Goal: Task Accomplishment & Management: Manage account settings

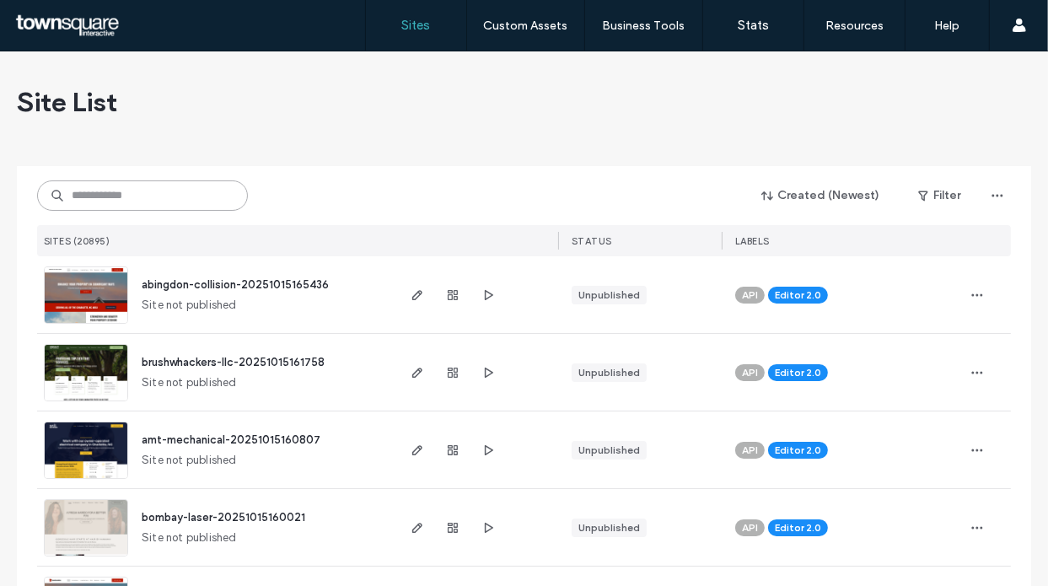
click at [106, 195] on input at bounding box center [142, 195] width 211 height 30
paste input "**********"
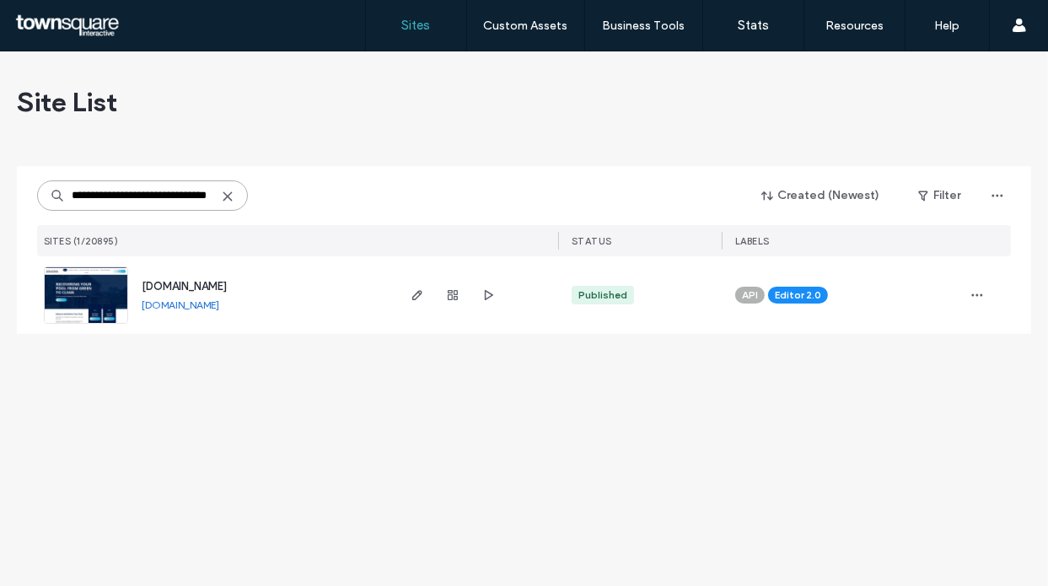
type input "**********"
click at [200, 281] on span "[DOMAIN_NAME]" at bounding box center [184, 286] width 85 height 13
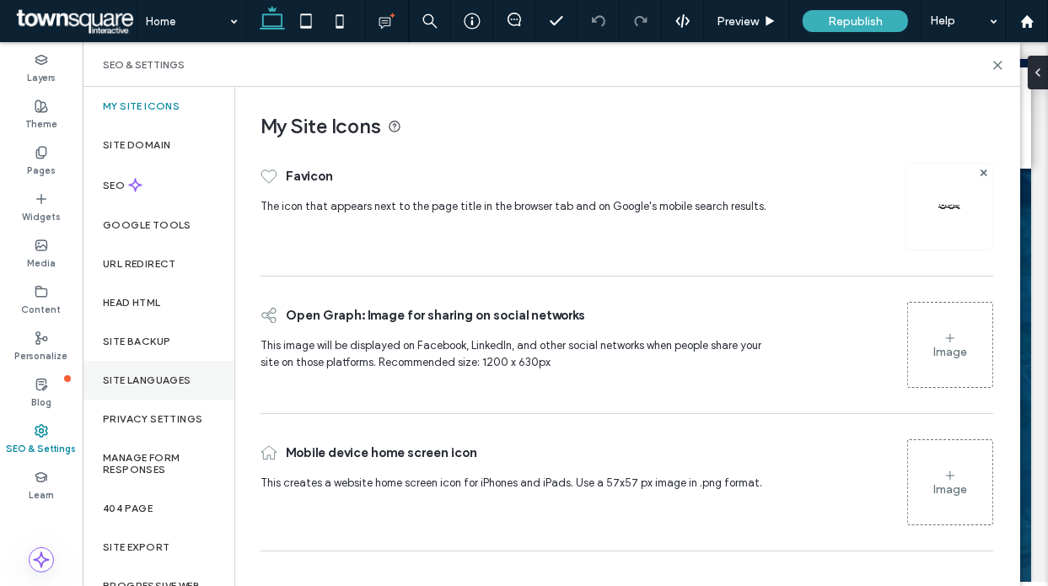
scroll to position [30, 0]
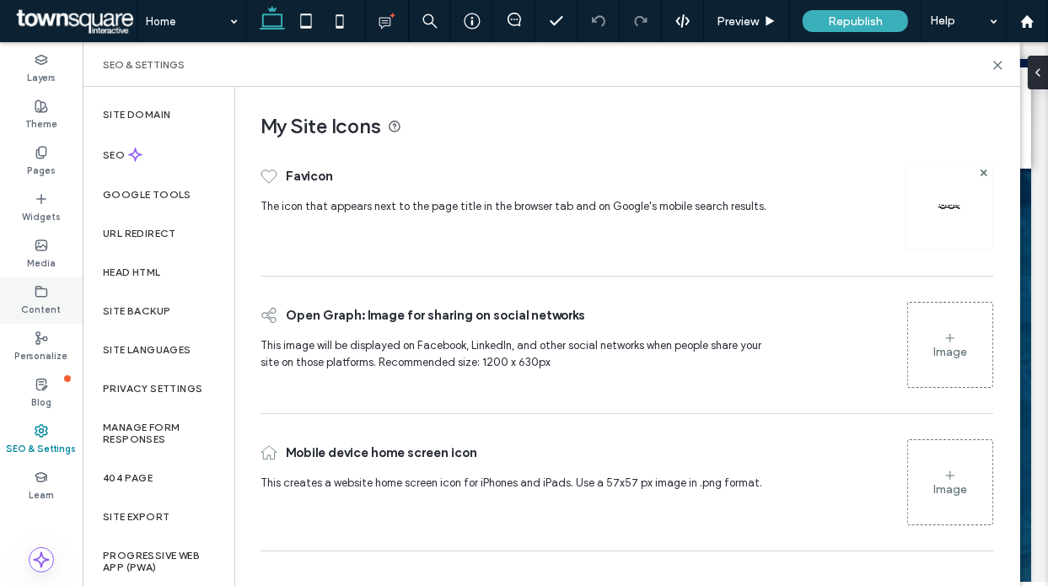
click at [43, 287] on icon at bounding box center [41, 291] width 13 height 13
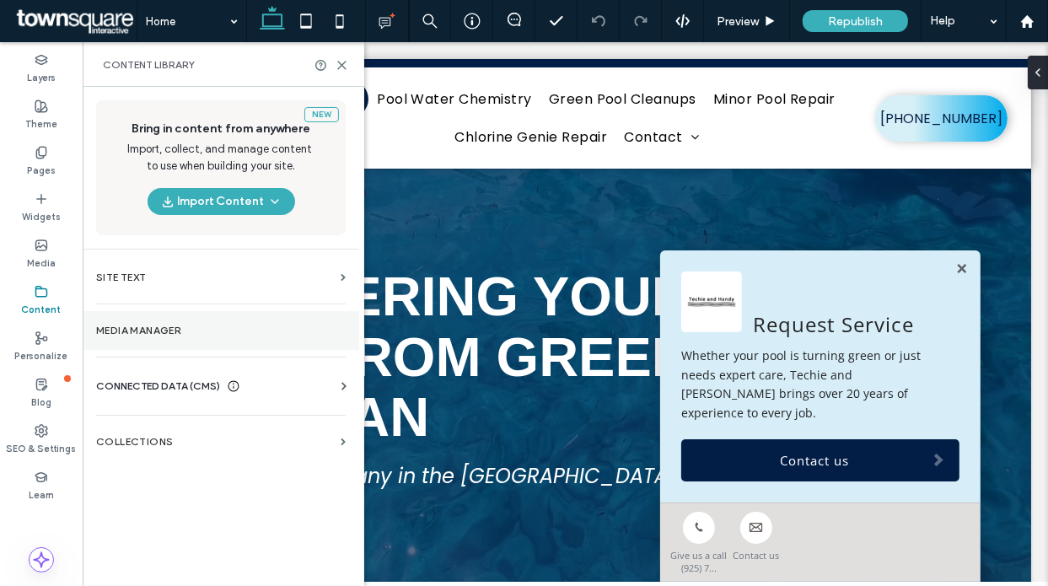
click at [179, 325] on label "Media Manager" at bounding box center [221, 331] width 250 height 12
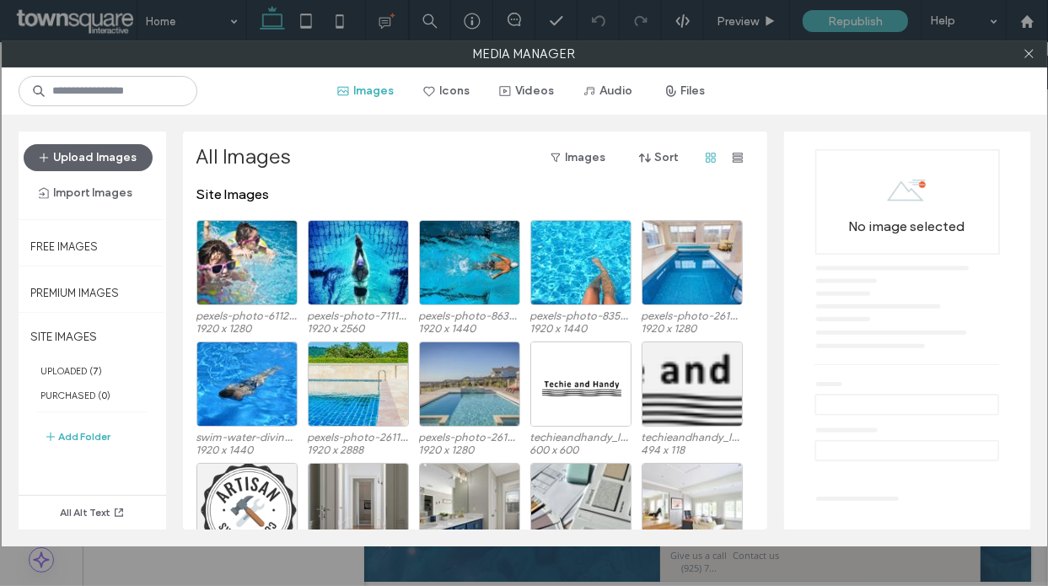
drag, startPoint x: 1027, startPoint y: 61, endPoint x: 995, endPoint y: 82, distance: 38.4
click at [1023, 63] on span at bounding box center [1029, 53] width 13 height 25
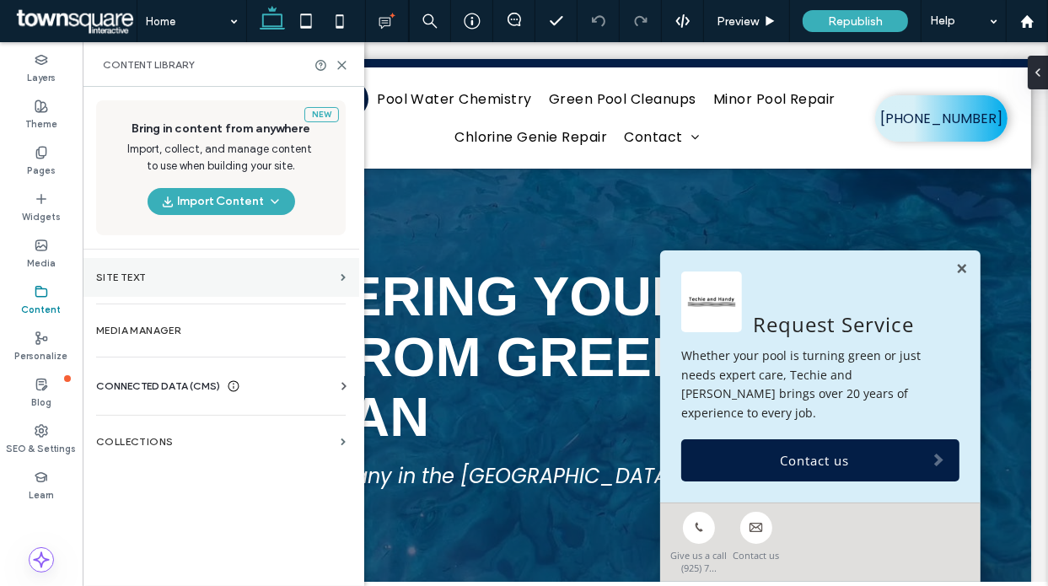
click at [158, 272] on label "Site Text" at bounding box center [215, 278] width 238 height 12
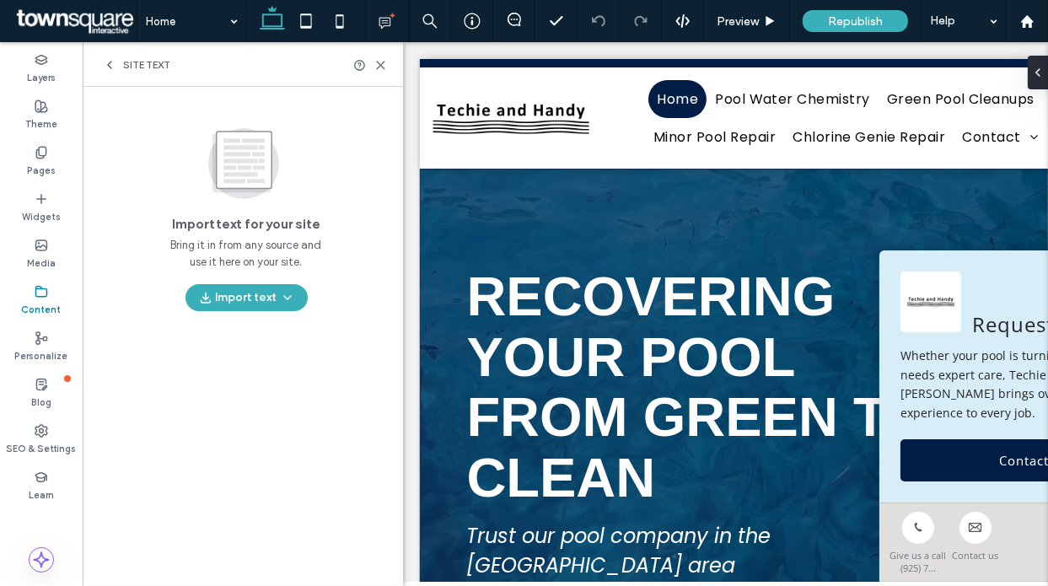
click at [118, 67] on div "Site Text" at bounding box center [136, 64] width 67 height 13
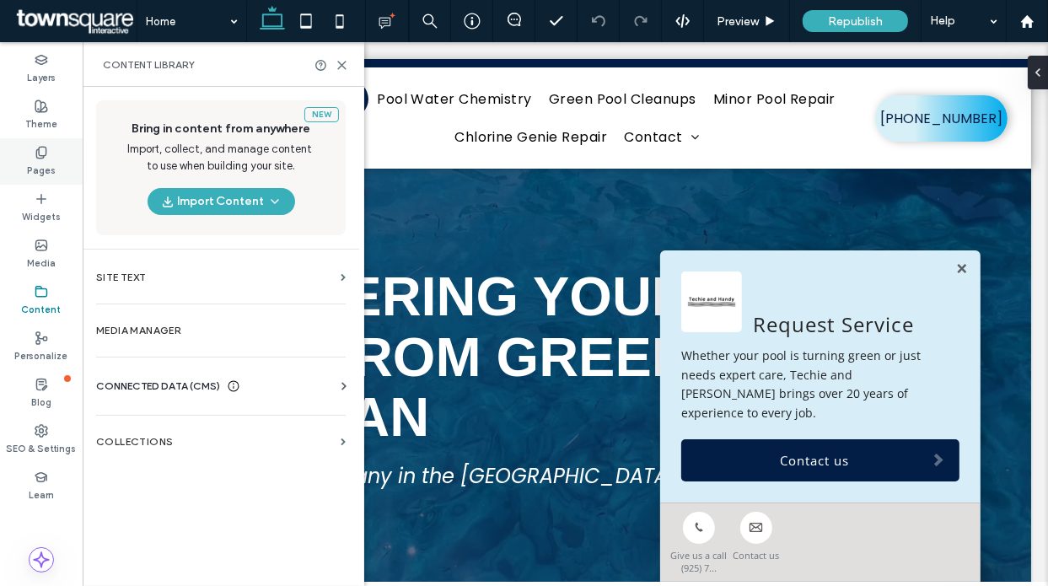
click at [27, 151] on div "Pages" at bounding box center [41, 161] width 83 height 46
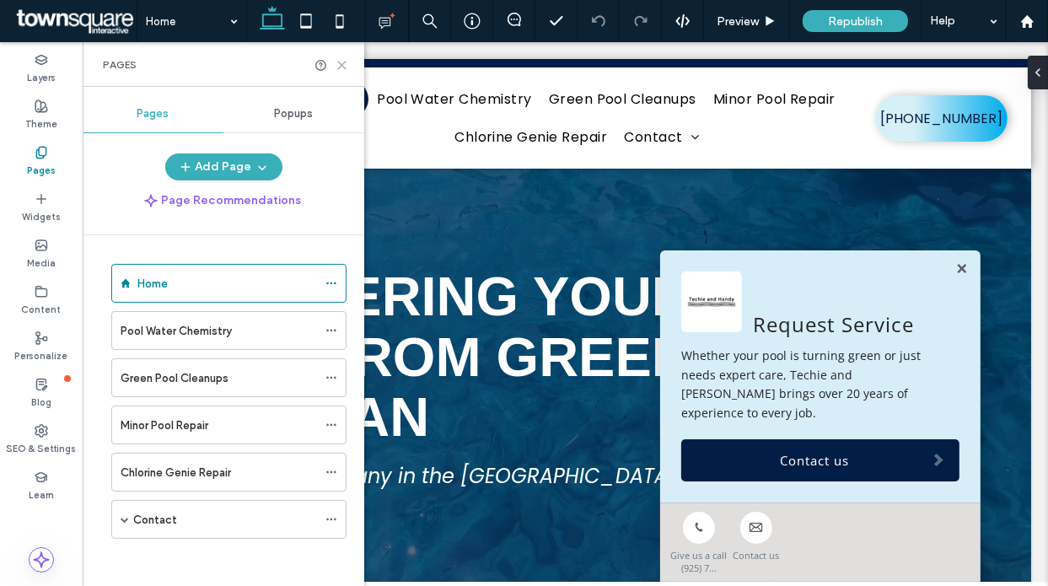
click at [343, 66] on use at bounding box center [342, 66] width 8 height 8
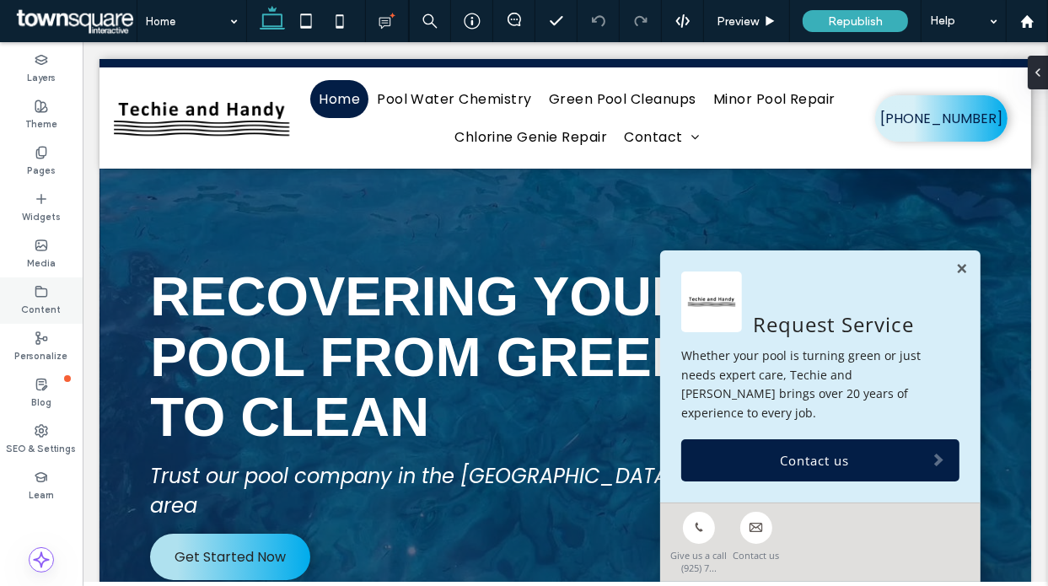
click at [37, 322] on div "Content" at bounding box center [41, 300] width 83 height 46
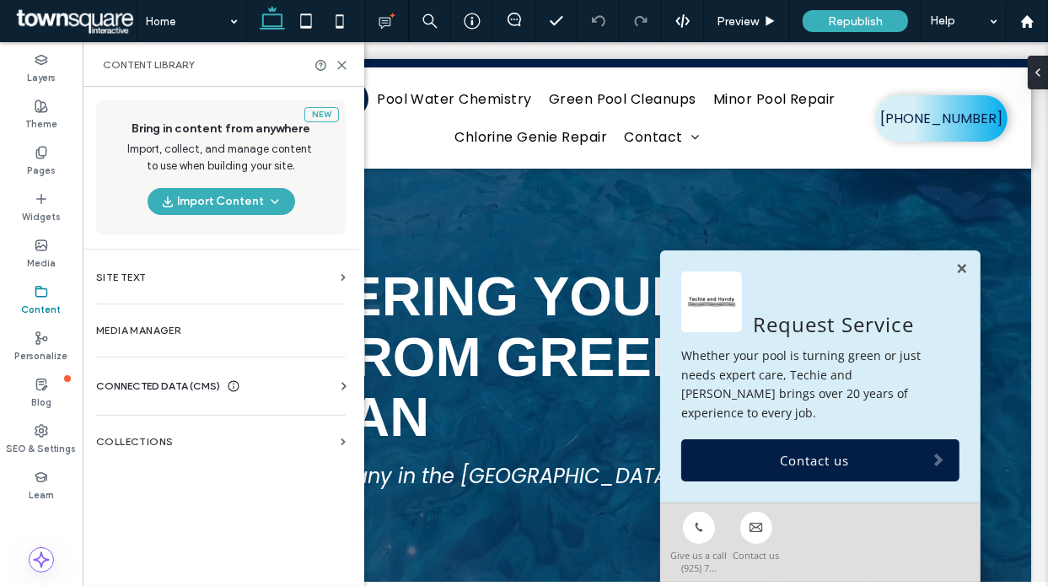
click at [153, 364] on div "CONNECTED DATA (CMS) Business Info Business Text Business Images Find and Repla…" at bounding box center [221, 386] width 277 height 44
click at [150, 382] on span "CONNECTED DATA (CMS)" at bounding box center [158, 386] width 124 height 17
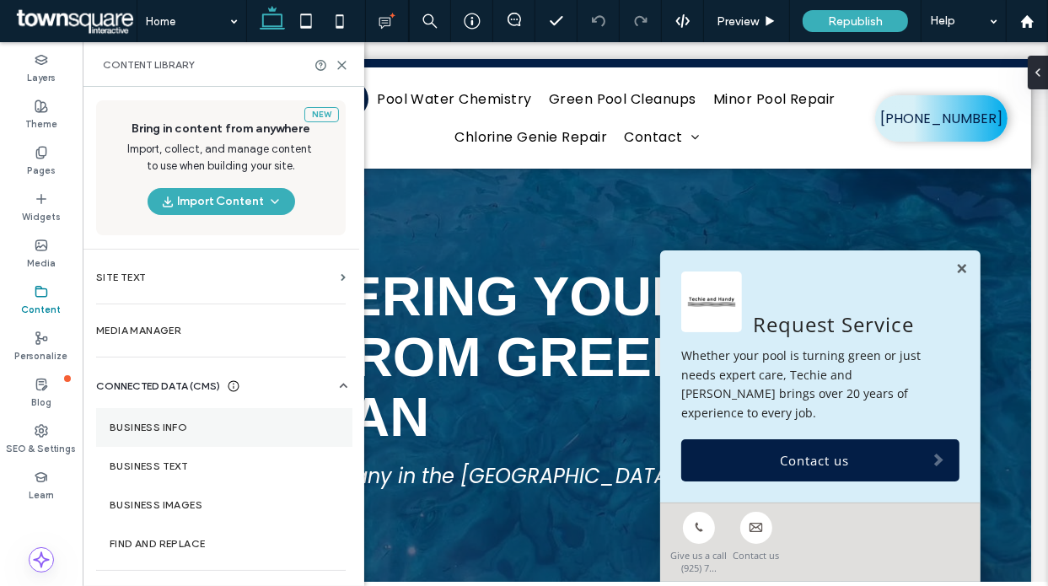
click at [162, 424] on label "Business Info" at bounding box center [224, 428] width 229 height 12
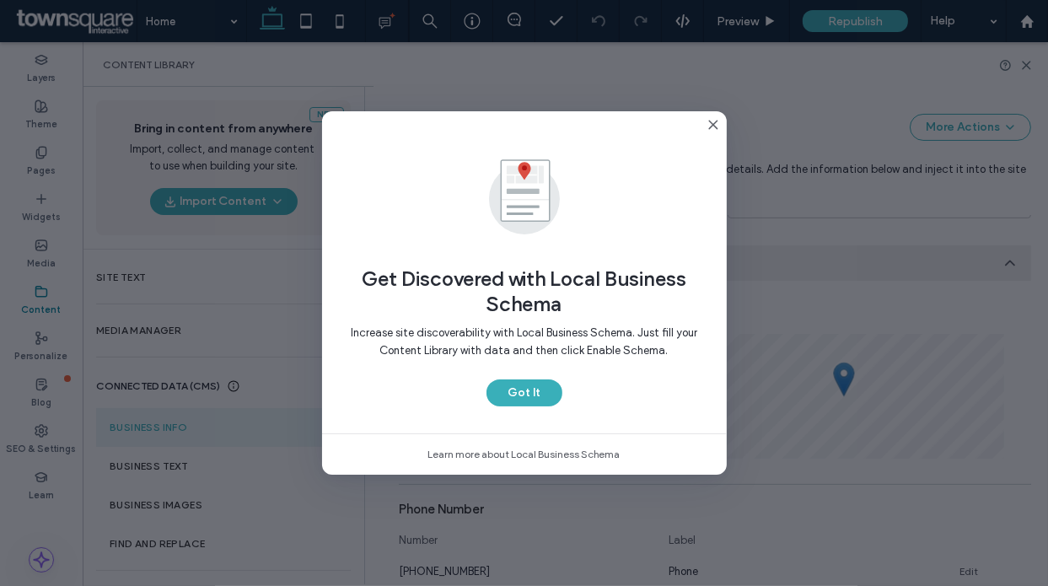
scroll to position [266, 0]
click at [540, 398] on button "Got It" at bounding box center [525, 392] width 76 height 27
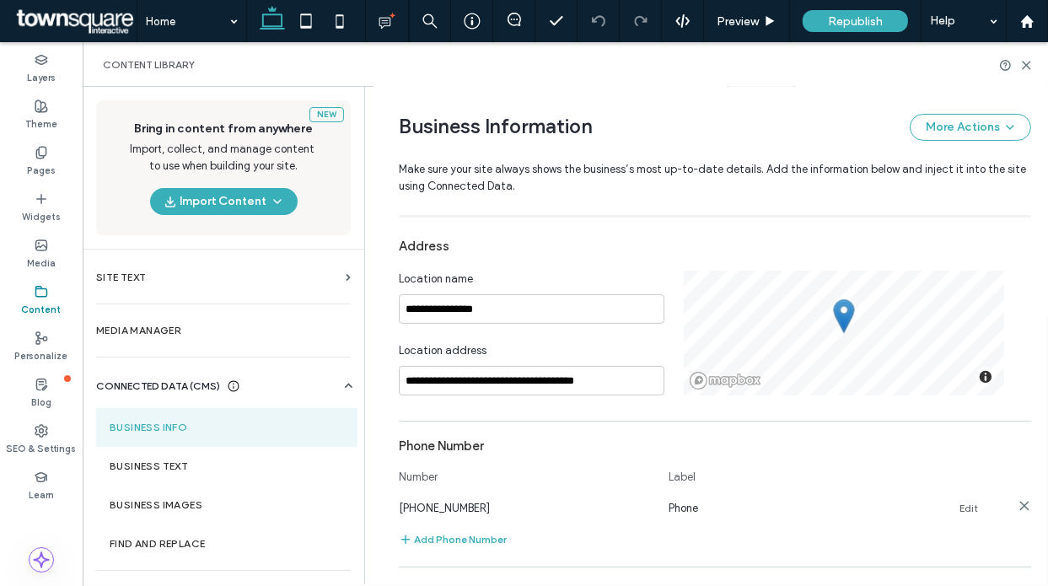
click at [965, 507] on link "Edit" at bounding box center [969, 508] width 19 height 13
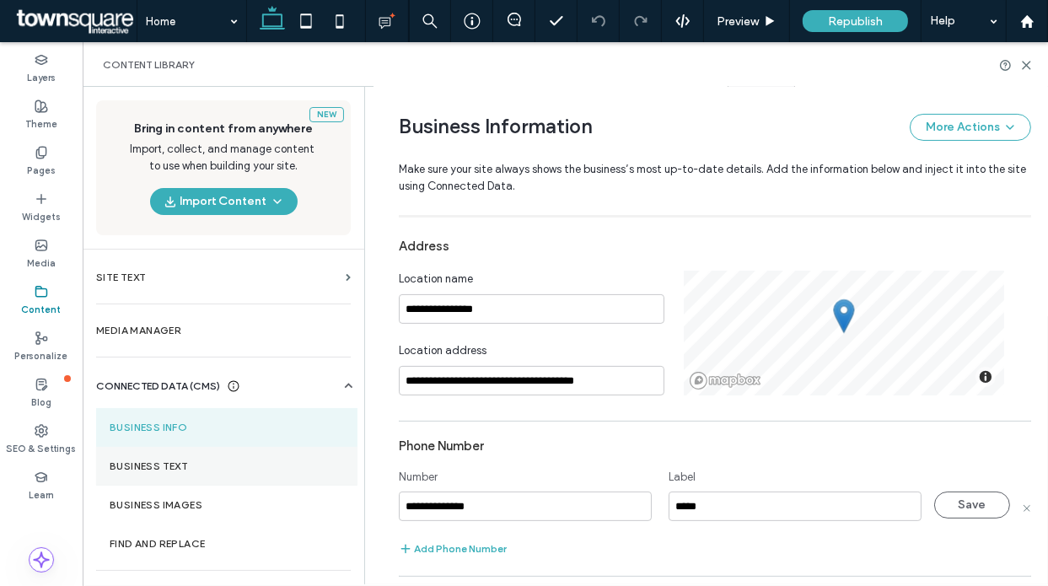
drag, startPoint x: 607, startPoint y: 500, endPoint x: 259, endPoint y: 477, distance: 349.0
click at [259, 477] on div "**********" at bounding box center [566, 335] width 966 height 497
type input "**********"
click at [979, 517] on button "Save" at bounding box center [972, 505] width 76 height 27
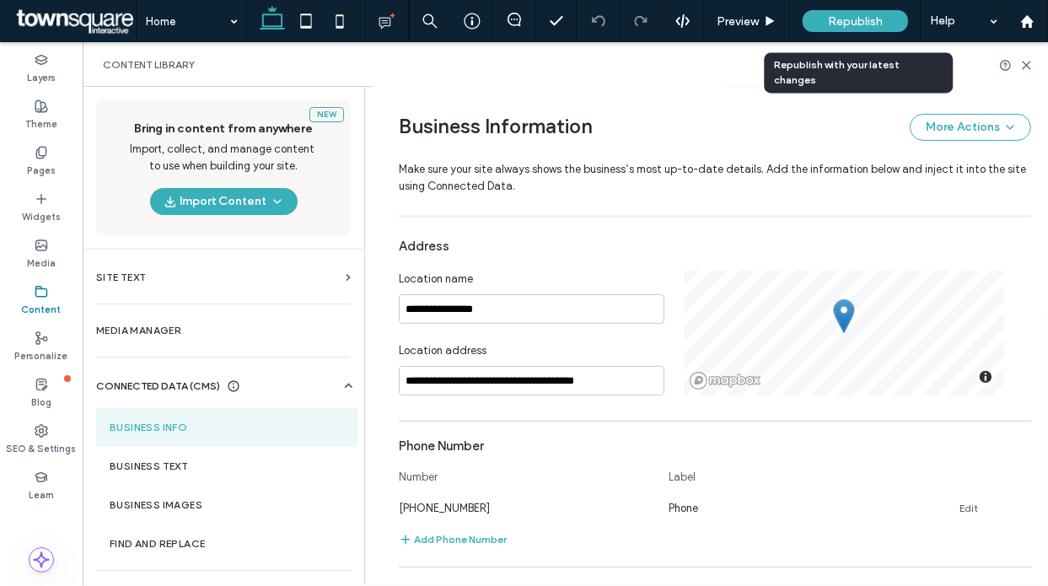
click at [851, 24] on span "Republish" at bounding box center [855, 21] width 55 height 14
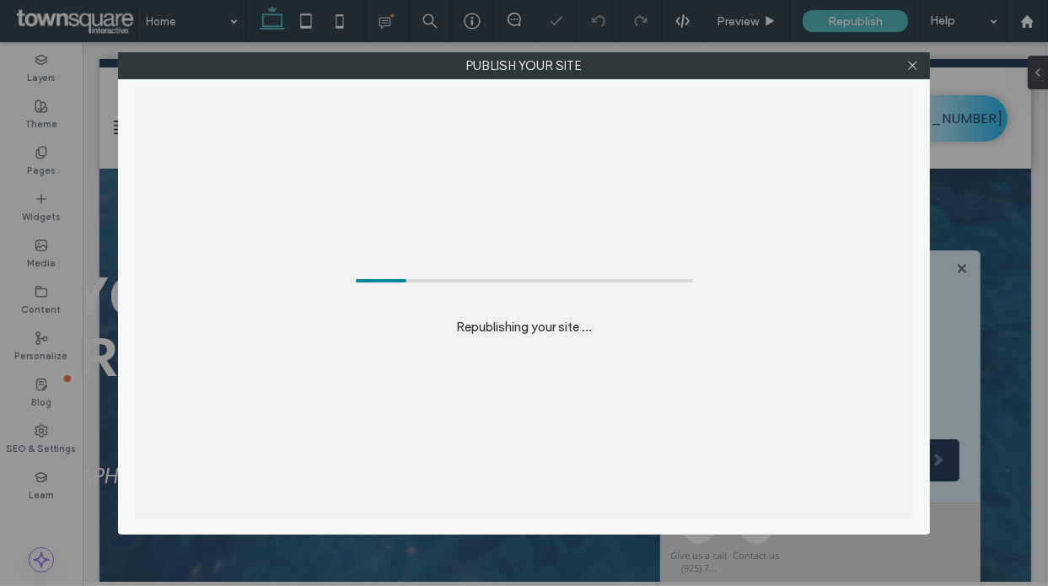
scroll to position [0, 0]
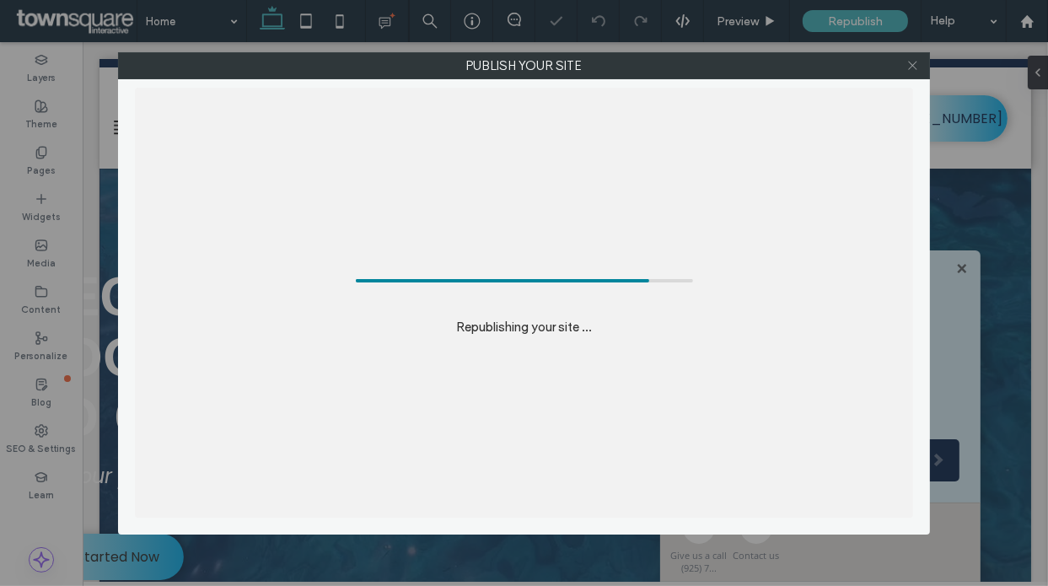
click at [917, 61] on icon at bounding box center [912, 65] width 13 height 13
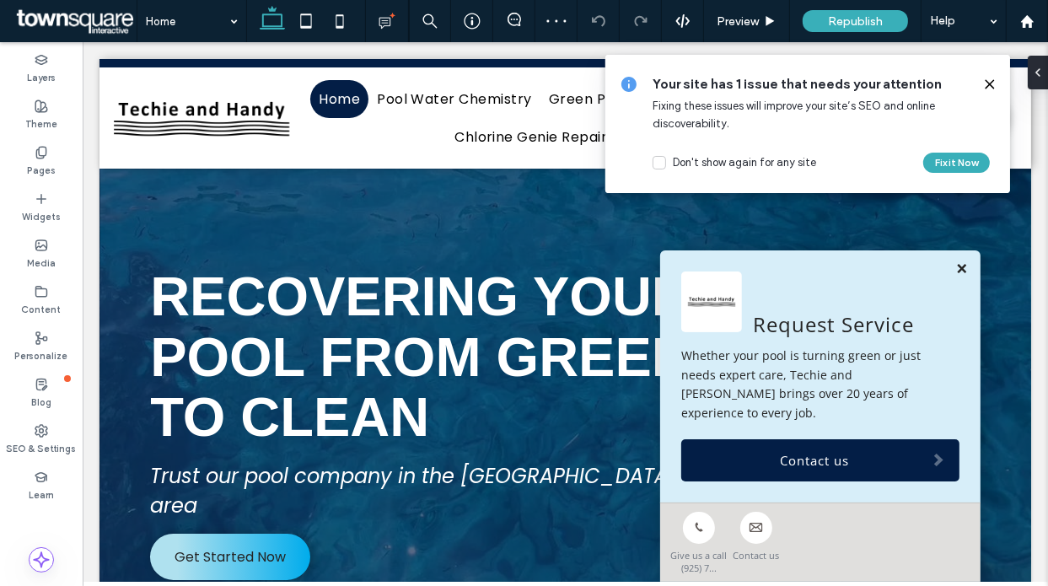
drag, startPoint x: 950, startPoint y: 288, endPoint x: 1068, endPoint y: 152, distance: 179.9
click at [955, 276] on link at bounding box center [961, 268] width 13 height 14
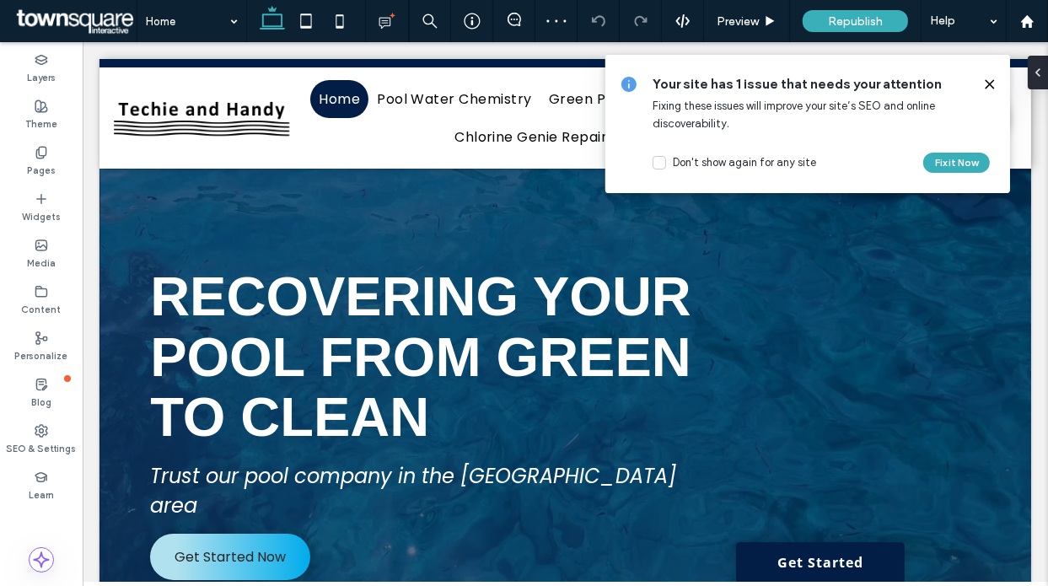
click at [991, 86] on icon at bounding box center [989, 84] width 13 height 13
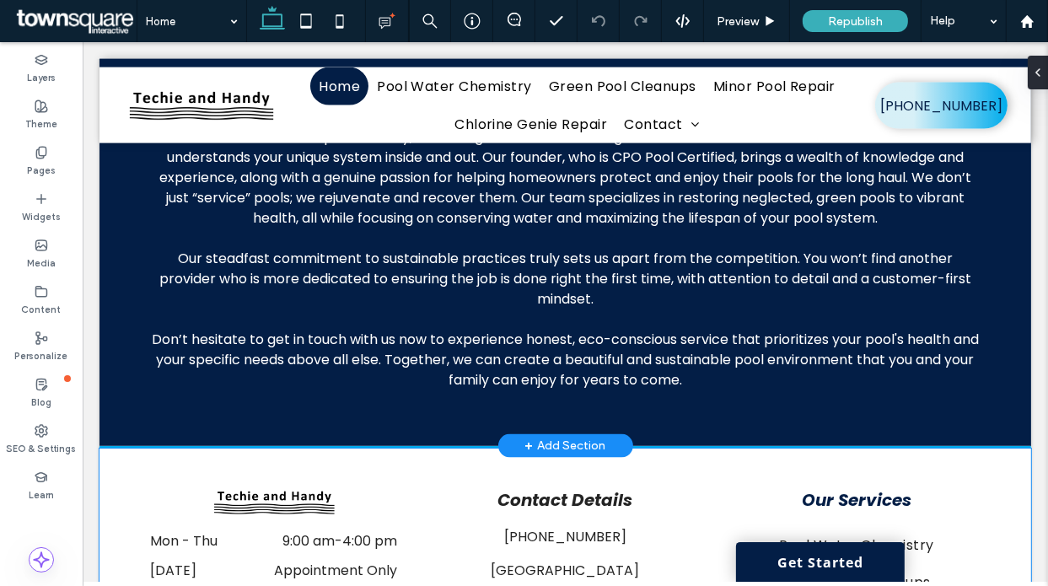
scroll to position [2293, 0]
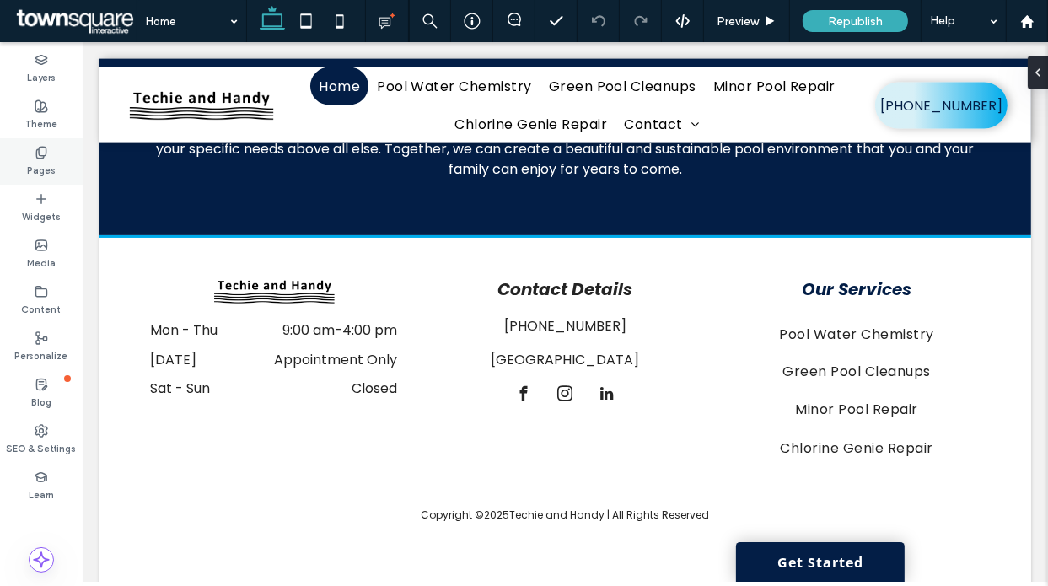
drag, startPoint x: 31, startPoint y: 163, endPoint x: 65, endPoint y: 229, distance: 73.9
click at [34, 164] on label "Pages" at bounding box center [41, 168] width 29 height 19
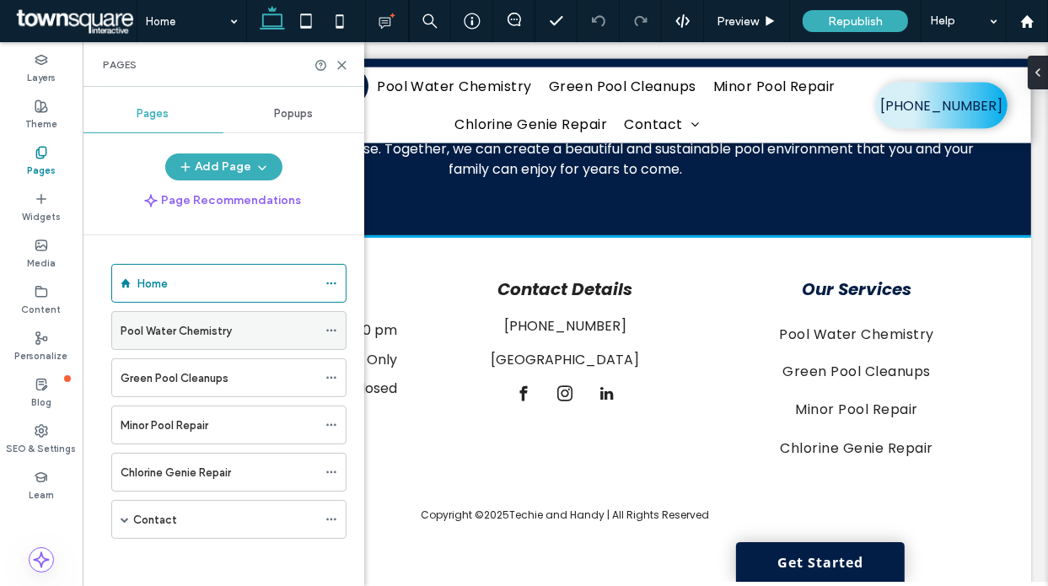
click at [145, 333] on label "Pool Water Chemistry" at bounding box center [176, 331] width 111 height 30
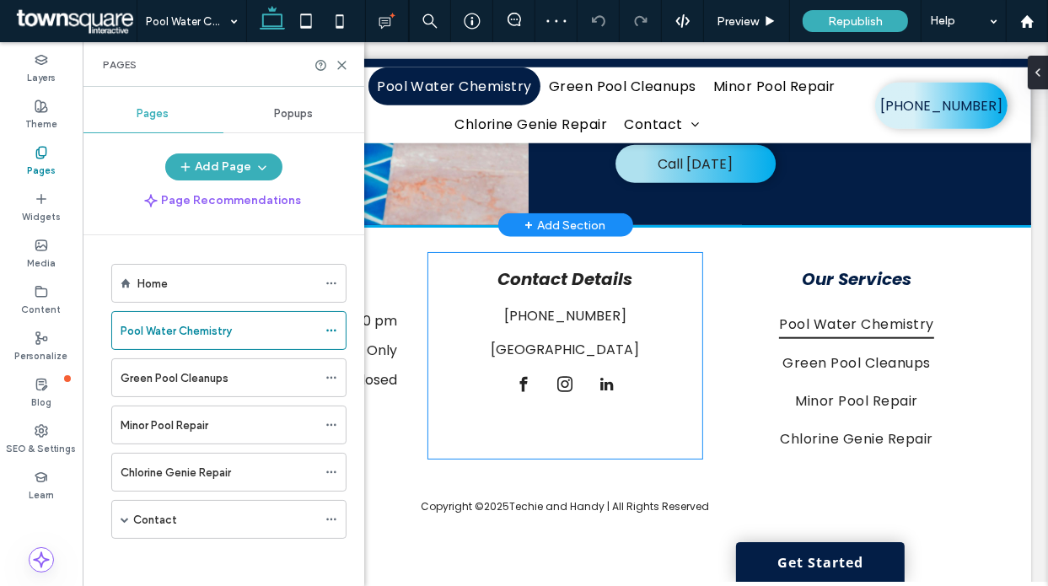
scroll to position [1404, 0]
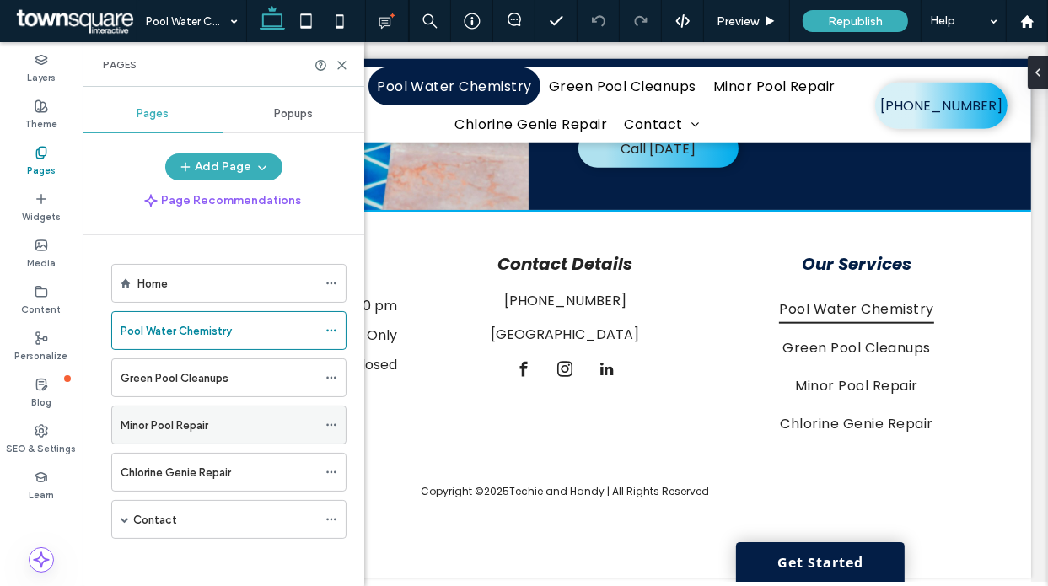
click at [266, 431] on div "Minor Pool Repair" at bounding box center [219, 426] width 196 height 18
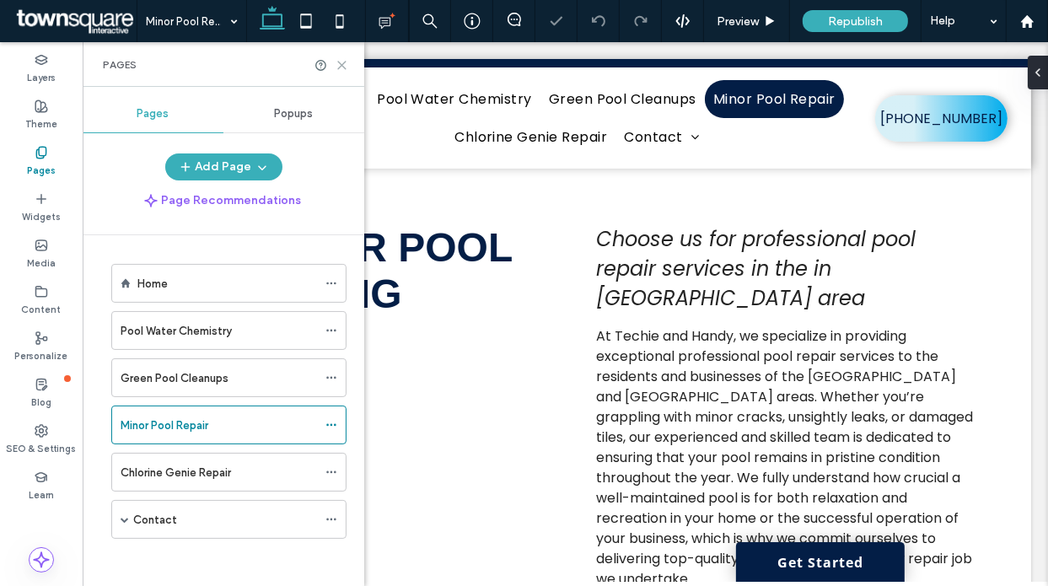
drag, startPoint x: 341, startPoint y: 68, endPoint x: 258, endPoint y: 27, distance: 92.4
click at [341, 68] on icon at bounding box center [342, 65] width 13 height 13
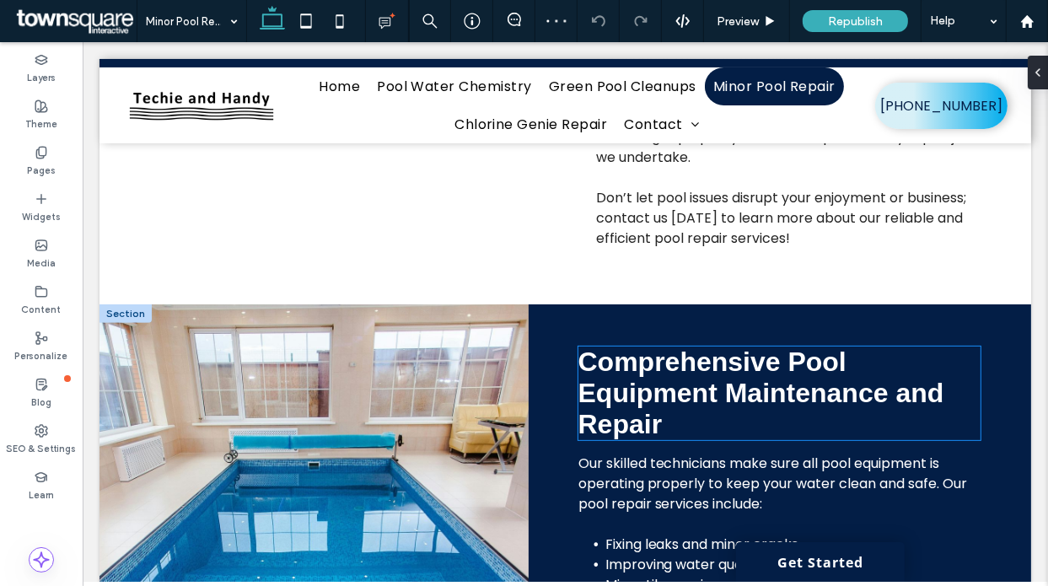
scroll to position [818, 0]
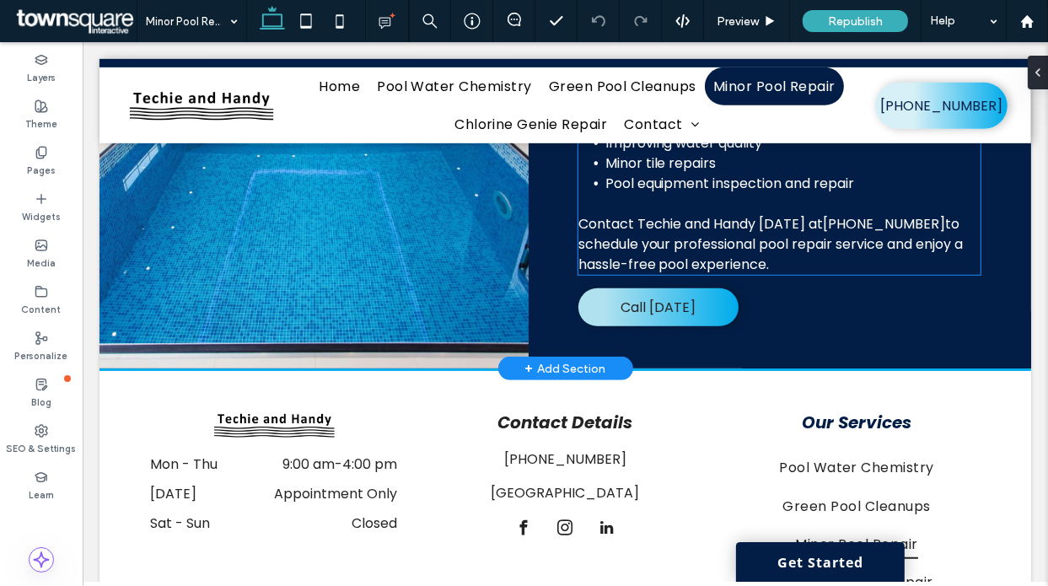
click at [731, 238] on span "Contact Techie and Handy today at (925) 723-0400 to schedule your professional …" at bounding box center [770, 243] width 385 height 60
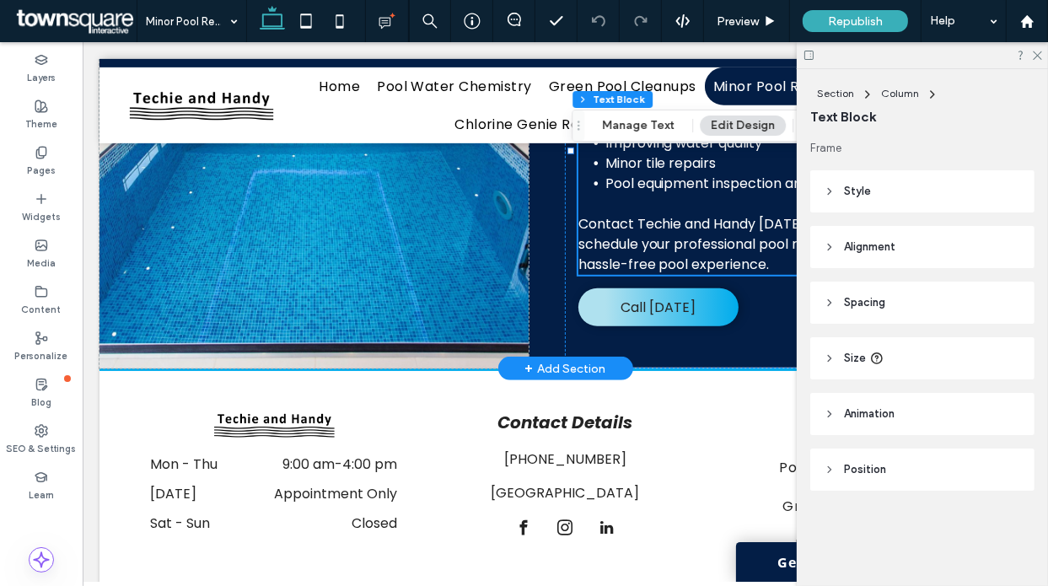
click at [783, 230] on span "Contact Techie and Handy today at (925) 723-0400 to schedule your professional …" at bounding box center [770, 243] width 385 height 60
click at [783, 230] on div "Our skilled technicians make sure all pool equipment is operating properly to k…" at bounding box center [779, 152] width 402 height 243
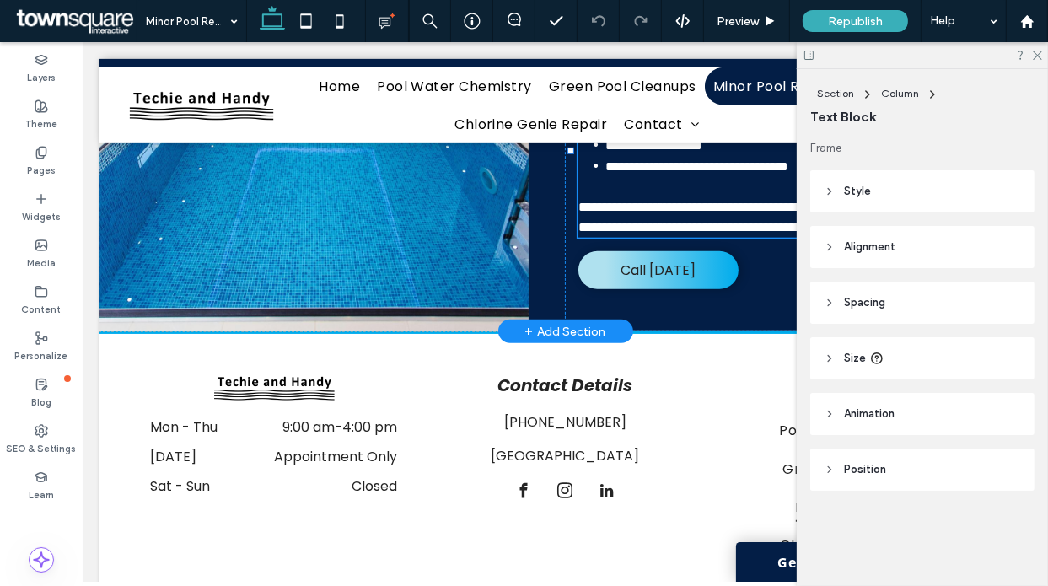
scroll to position [645, 0]
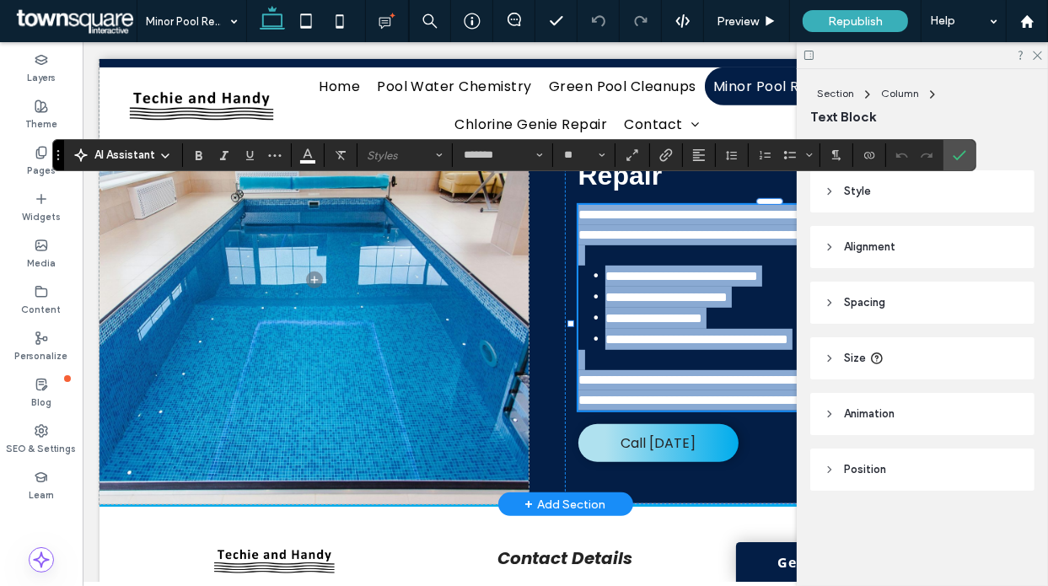
click at [749, 312] on li "**********" at bounding box center [792, 317] width 375 height 21
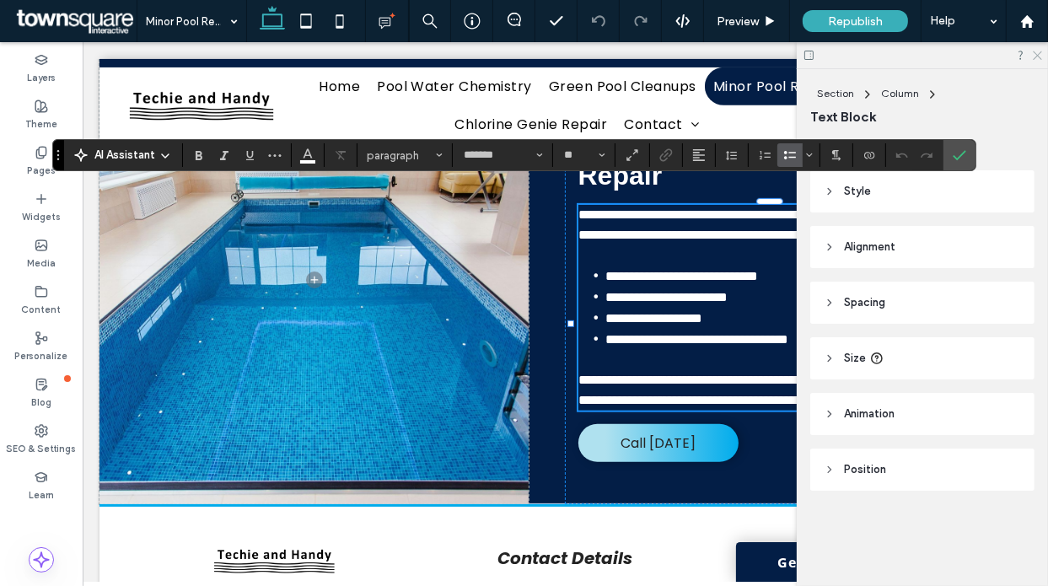
drag, startPoint x: 1041, startPoint y: 59, endPoint x: 951, endPoint y: 49, distance: 90.8
click at [1041, 59] on use at bounding box center [1037, 55] width 9 height 9
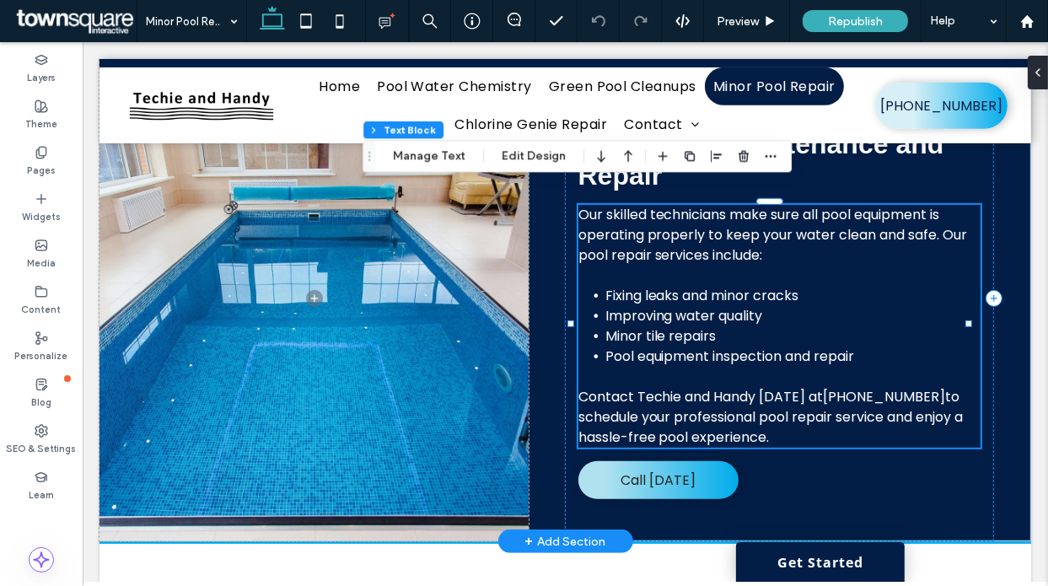
click at [823, 386] on span "(925) 723-0400" at bounding box center [884, 395] width 122 height 19
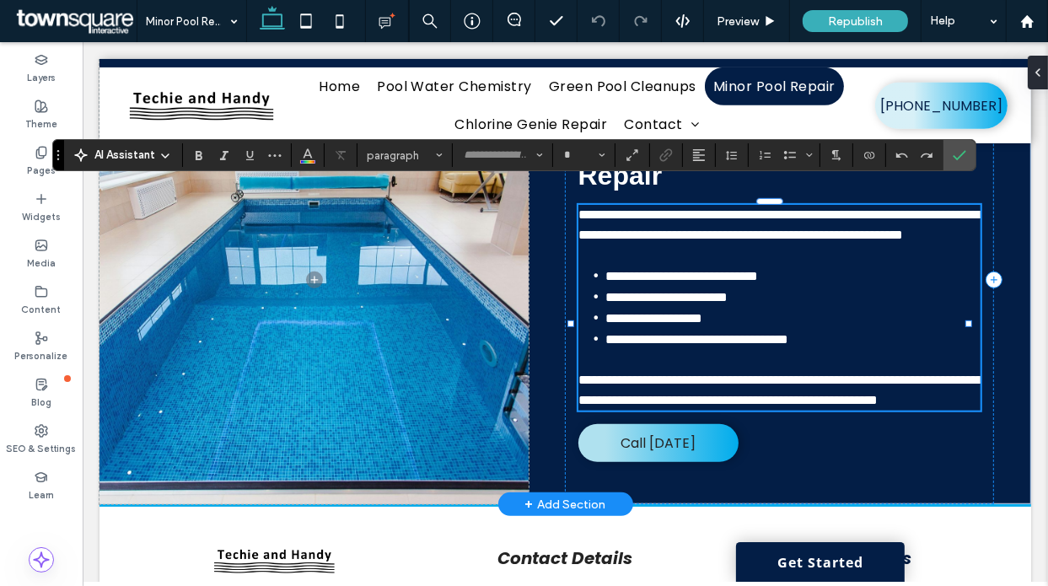
type input "*******"
type input "**"
click at [799, 386] on span "**********" at bounding box center [781, 389] width 406 height 33
click at [814, 362] on p at bounding box center [779, 359] width 402 height 20
drag, startPoint x: 811, startPoint y: 373, endPoint x: 920, endPoint y: 371, distance: 108.8
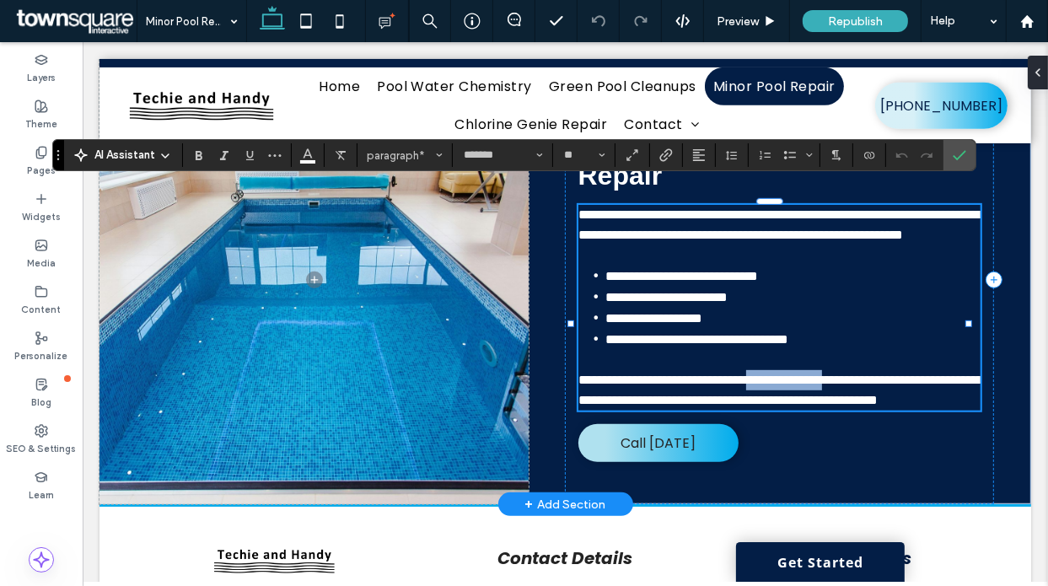
click at [920, 373] on span "**********" at bounding box center [781, 389] width 406 height 33
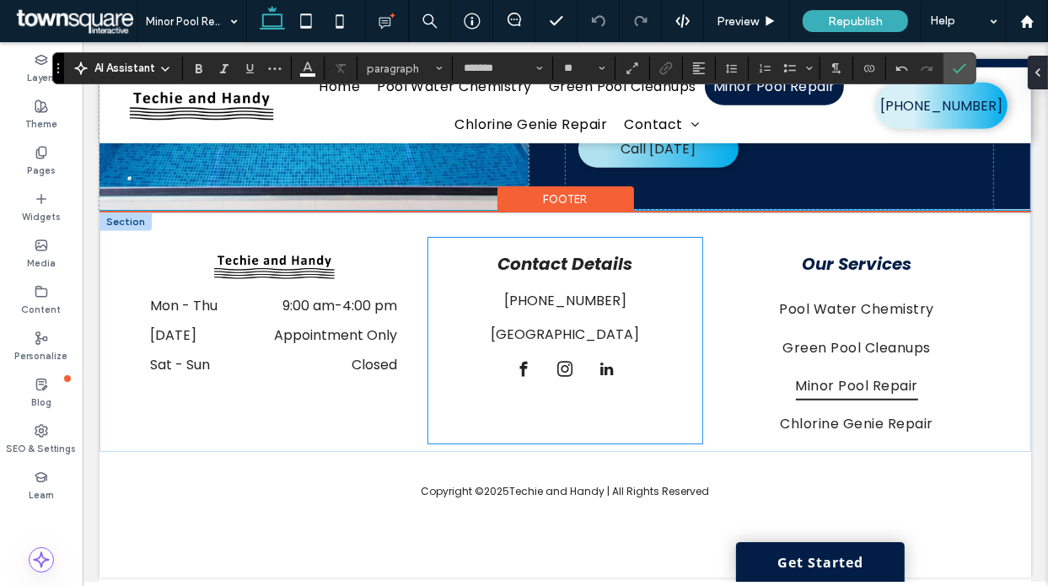
scroll to position [527, 0]
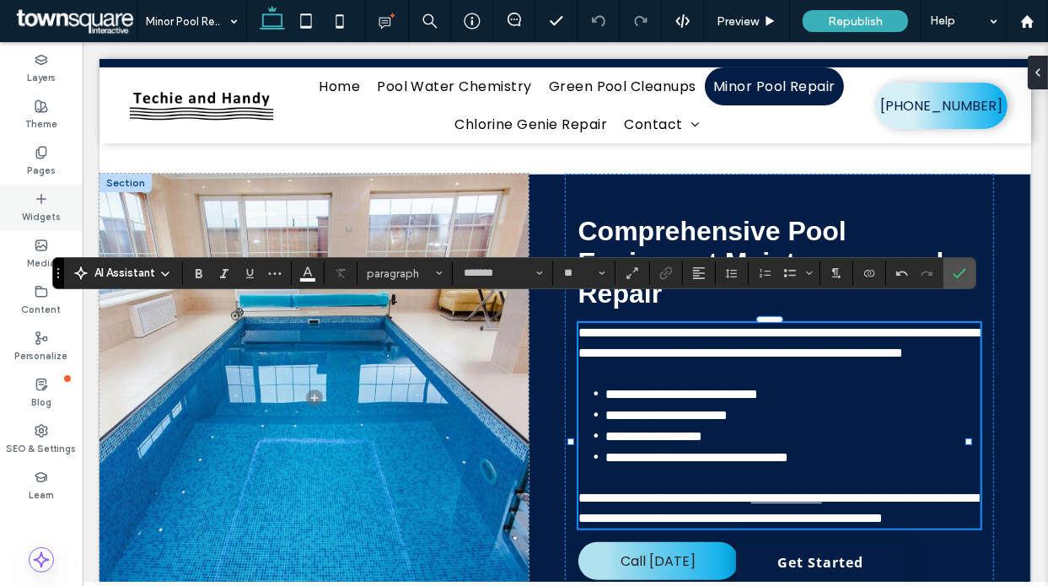
drag, startPoint x: 34, startPoint y: 163, endPoint x: 43, endPoint y: 215, distance: 53.1
click at [34, 164] on label "Pages" at bounding box center [41, 168] width 29 height 19
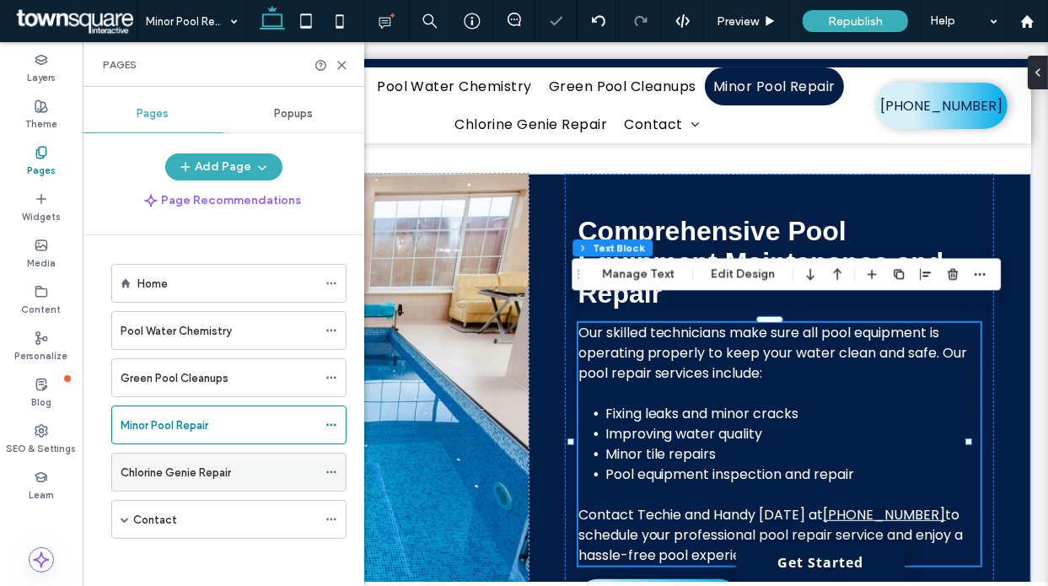
click at [174, 475] on label "Chlorine Genie Repair" at bounding box center [176, 473] width 110 height 30
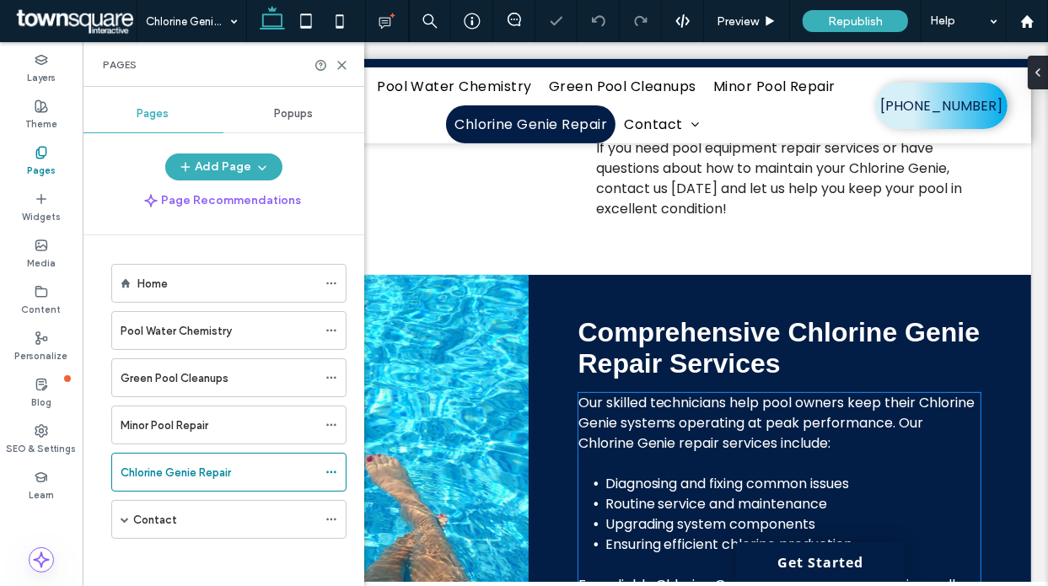
scroll to position [818, 0]
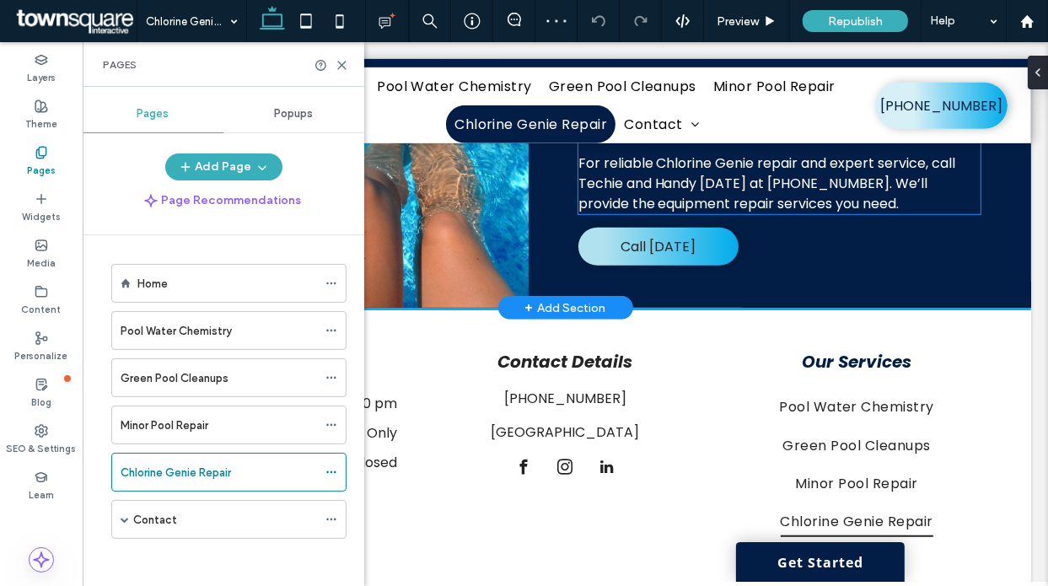
click at [802, 196] on span "For reliable Chlorine Genie repair and expert service, call Techie and Handy to…" at bounding box center [767, 183] width 378 height 60
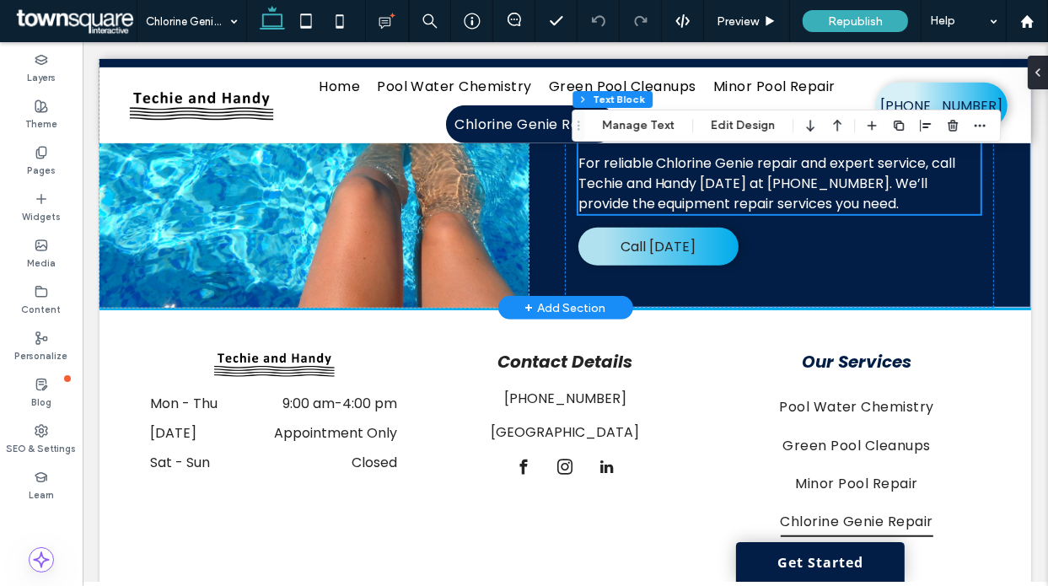
click at [670, 184] on span "For reliable Chlorine Genie repair and expert service, call Techie and Handy to…" at bounding box center [767, 183] width 378 height 60
click at [670, 184] on div "Comprehensive Chlorine Genie Repair Services Our skilled technicians help pool …" at bounding box center [778, 79] width 429 height 454
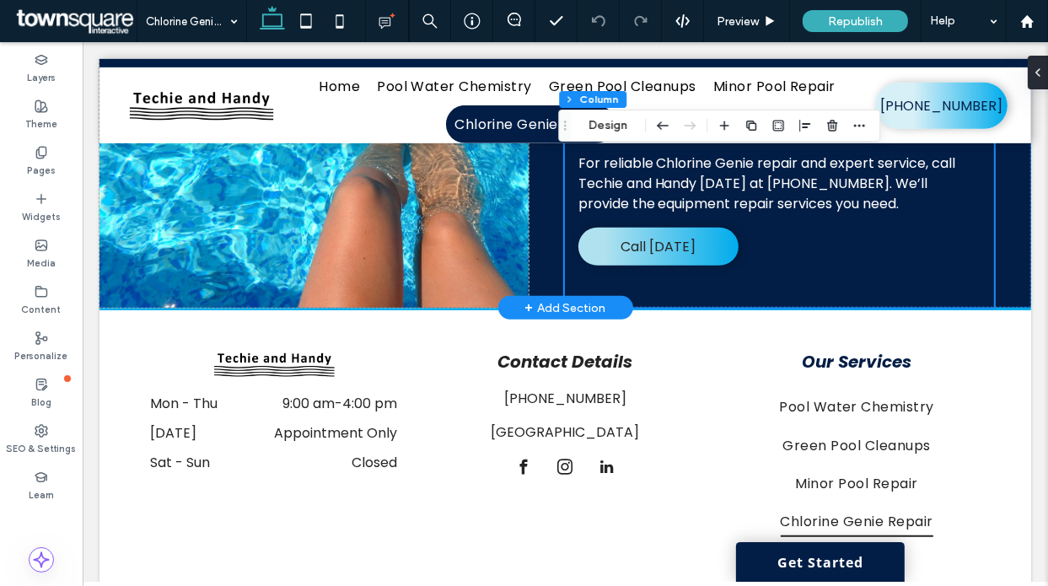
scroll to position [598, 0]
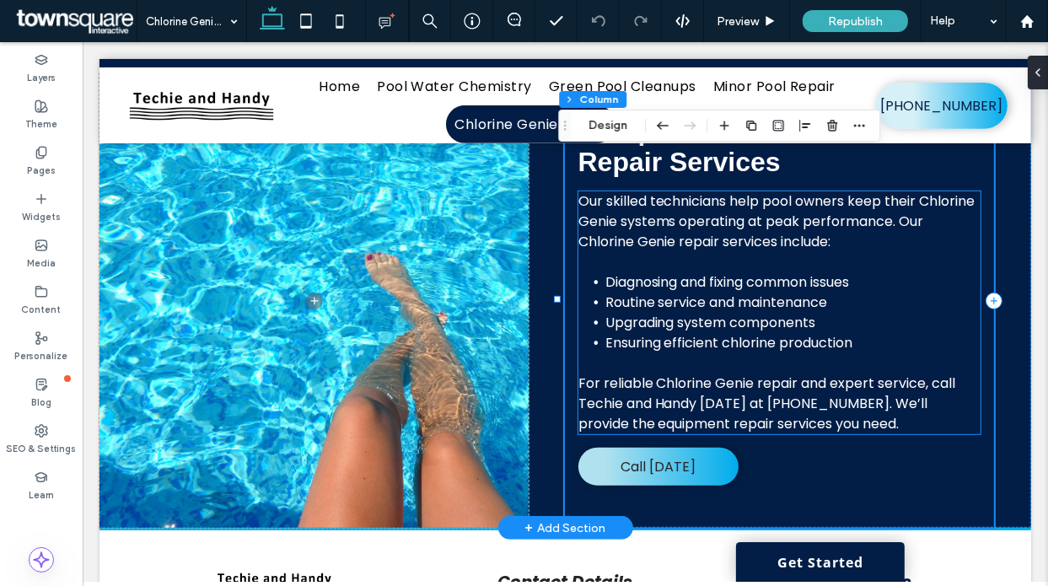
click at [704, 359] on p at bounding box center [779, 362] width 402 height 20
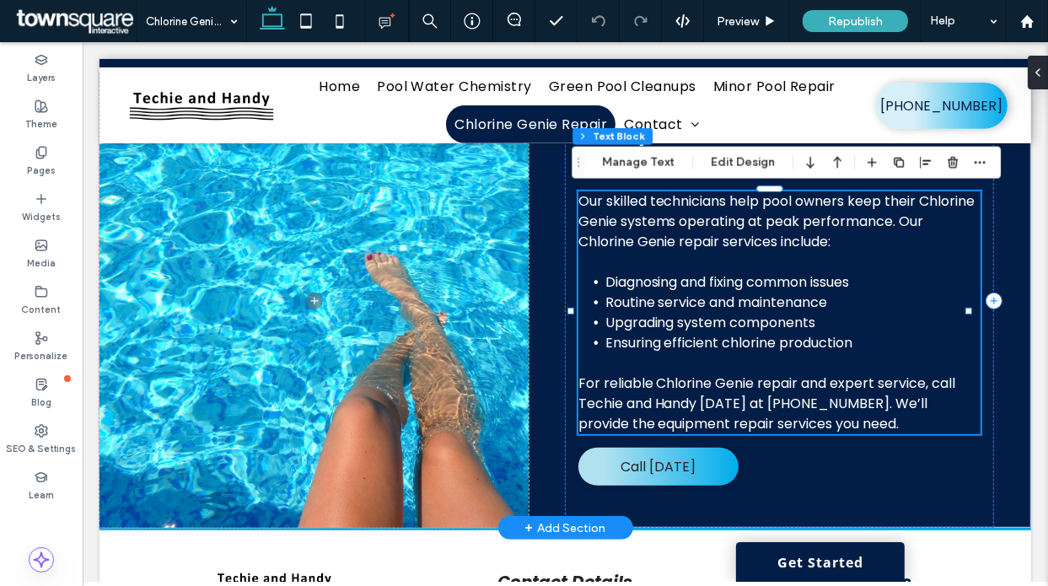
click at [709, 386] on span "For reliable Chlorine Genie repair and expert service, call Techie and Handy to…" at bounding box center [767, 403] width 378 height 60
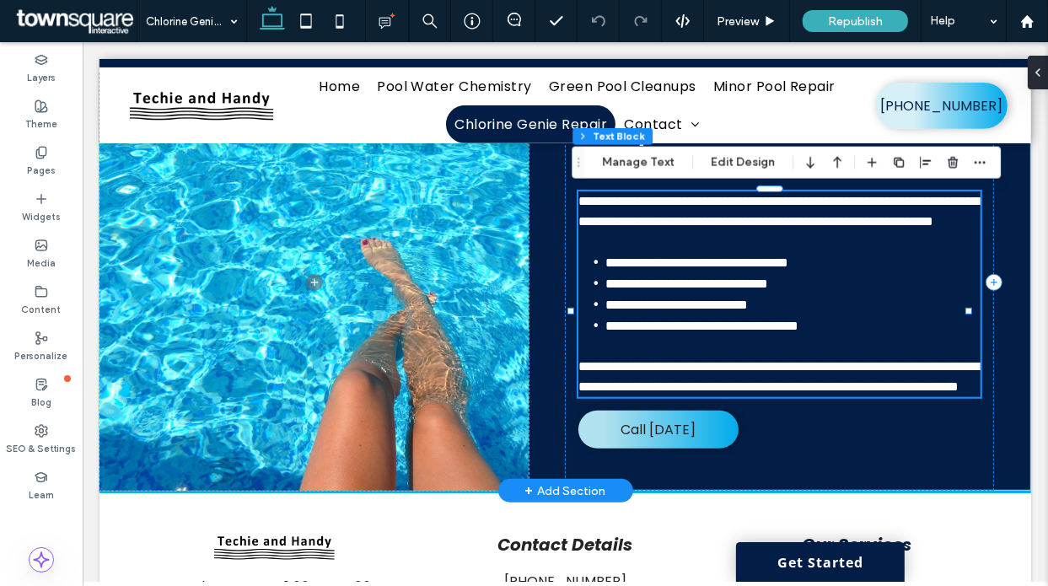
click at [709, 386] on span "**********" at bounding box center [781, 375] width 406 height 33
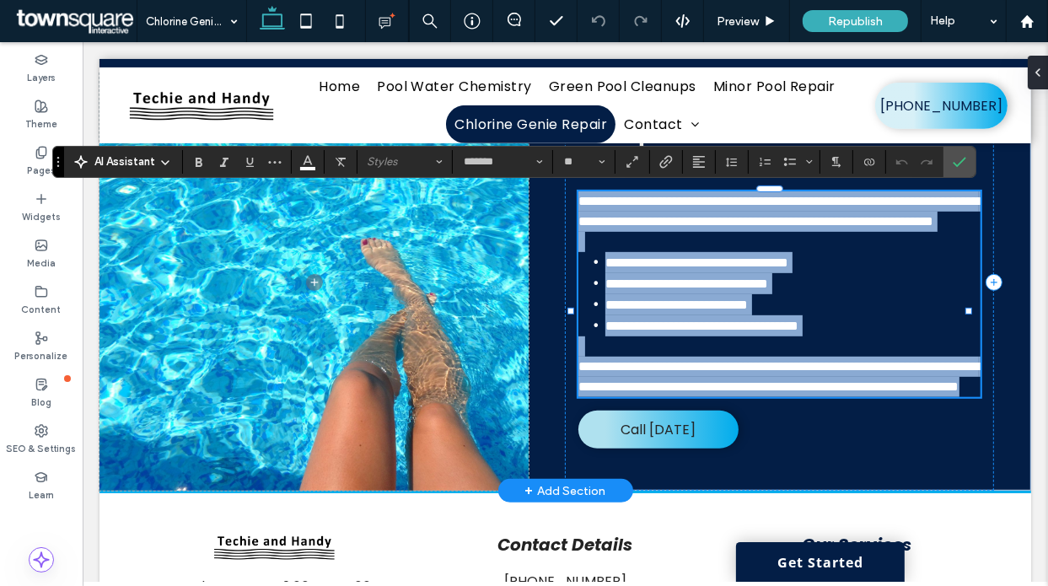
click at [741, 392] on span "**********" at bounding box center [781, 375] width 406 height 33
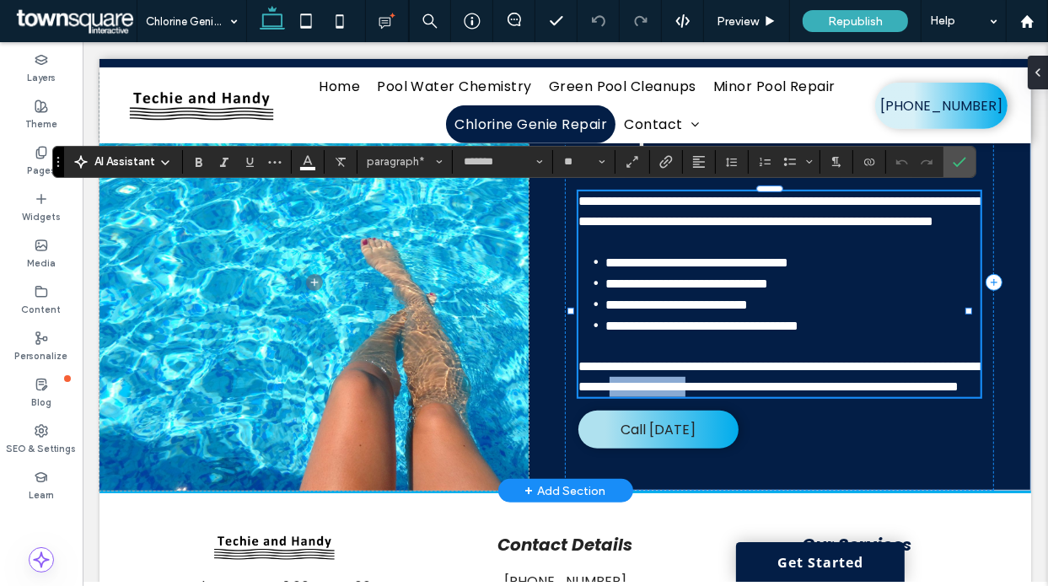
drag, startPoint x: 758, startPoint y: 404, endPoint x: 863, endPoint y: 400, distance: 105.5
click at [863, 392] on span "**********" at bounding box center [781, 375] width 406 height 33
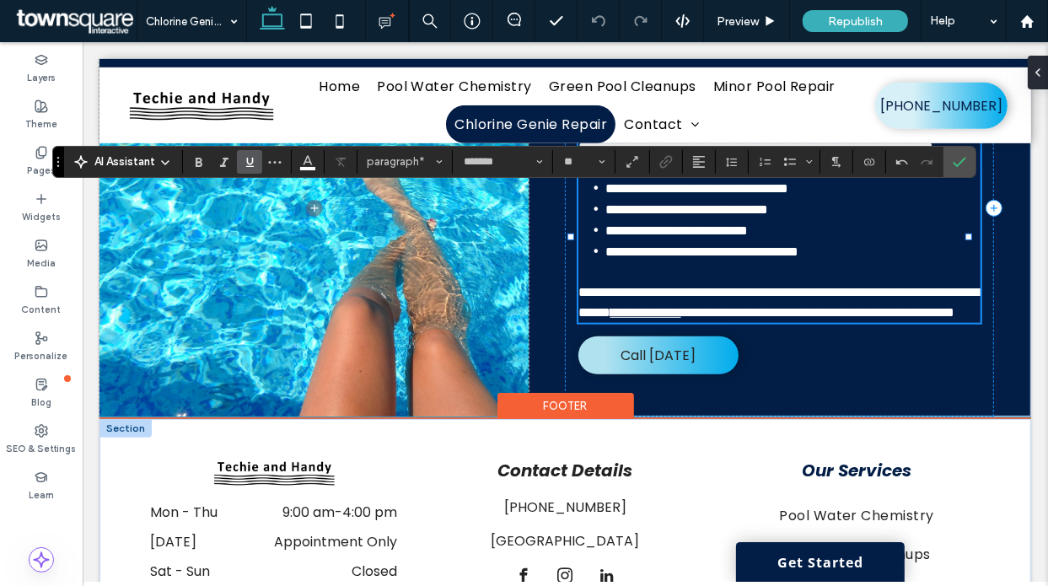
scroll to position [907, 0]
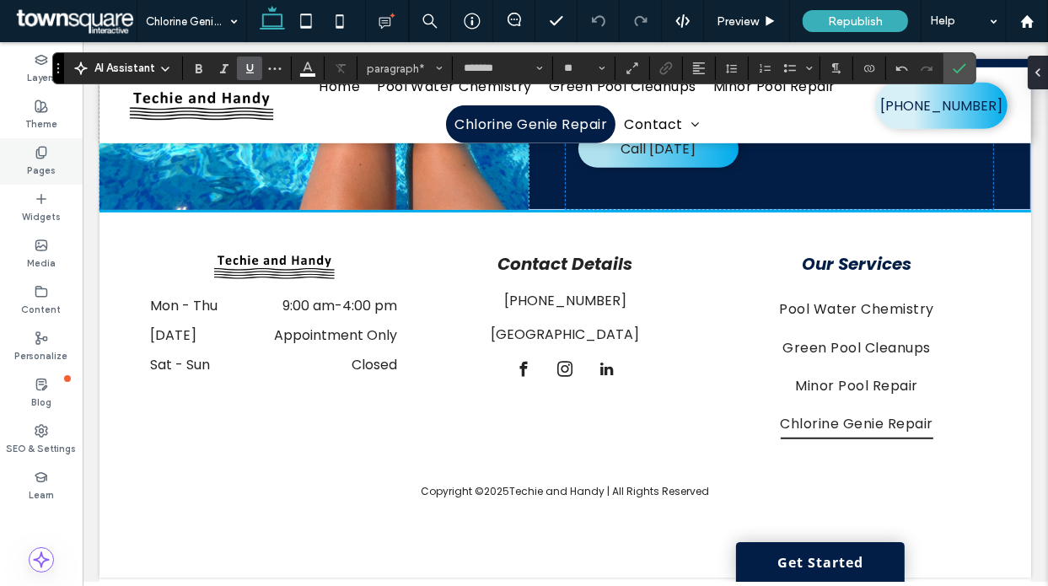
click at [27, 169] on div "Pages" at bounding box center [41, 161] width 83 height 46
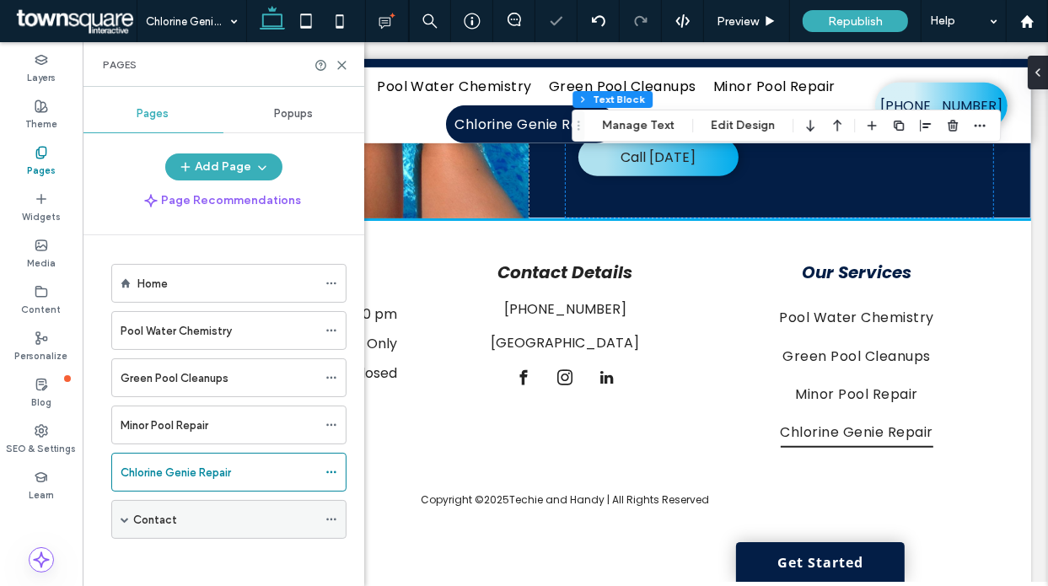
click at [176, 519] on div "Contact" at bounding box center [225, 520] width 184 height 18
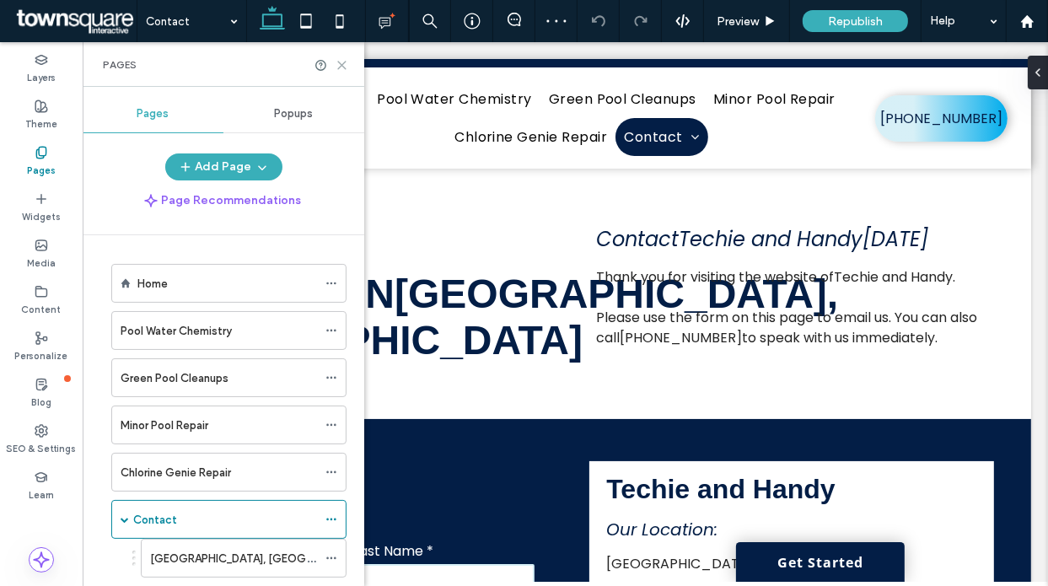
click at [347, 67] on icon at bounding box center [342, 65] width 13 height 13
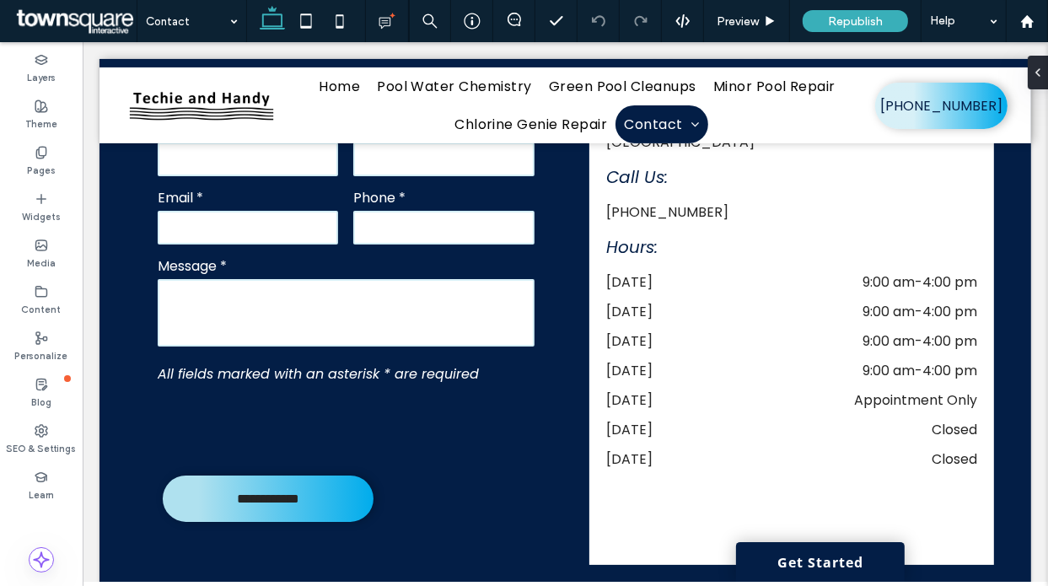
scroll to position [787, 0]
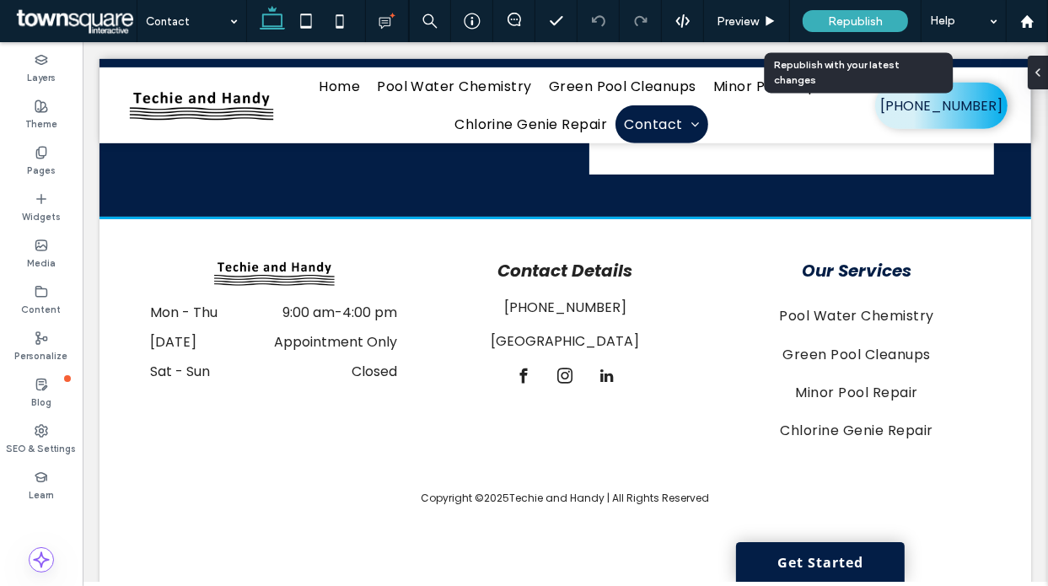
drag, startPoint x: 874, startPoint y: 19, endPoint x: 860, endPoint y: 40, distance: 24.8
click at [873, 20] on span "Republish" at bounding box center [855, 21] width 55 height 14
